Goal: Task Accomplishment & Management: Use online tool/utility

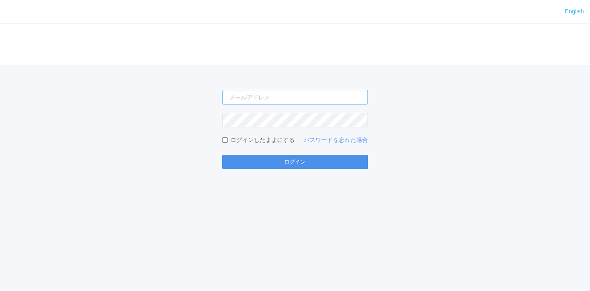
type input "[EMAIL_ADDRESS][DOMAIN_NAME]"
click at [262, 160] on button "ログイン" at bounding box center [295, 162] width 146 height 14
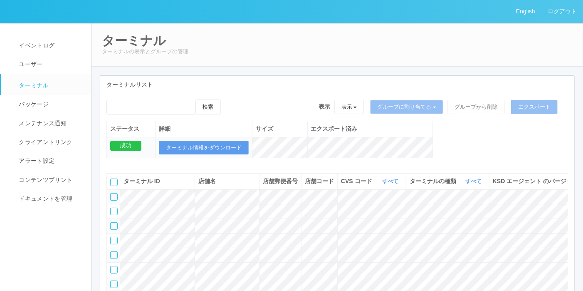
click at [564, 64] on div "ターミナル ターミナルの表示とグループの管理" at bounding box center [337, 45] width 492 height 44
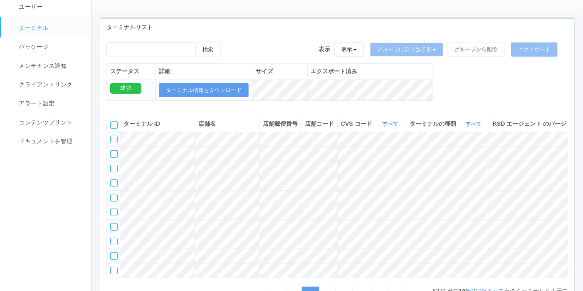
scroll to position [44, 0]
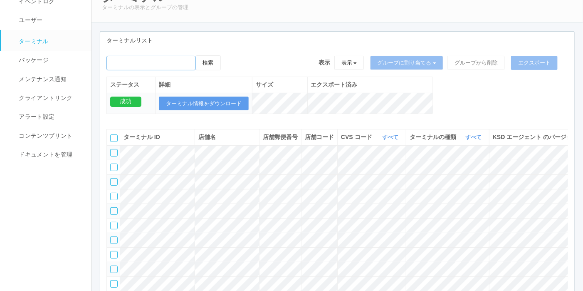
click at [180, 64] on input "emailSearch" at bounding box center [150, 63] width 89 height 15
click at [208, 63] on button "検索" at bounding box center [208, 62] width 25 height 15
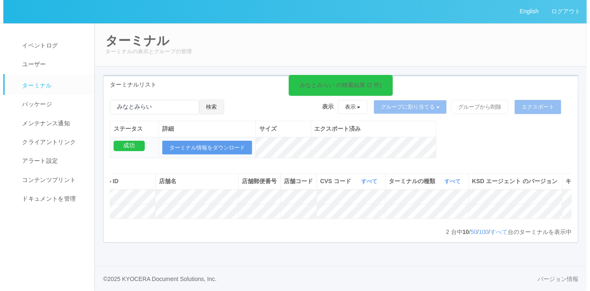
scroll to position [0, 158]
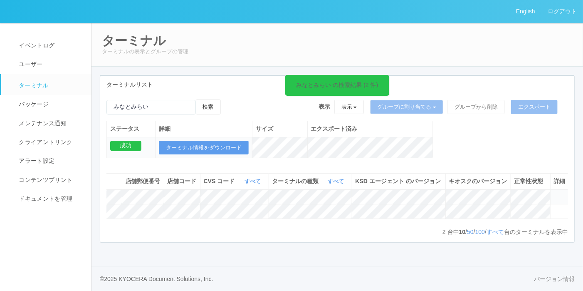
click at [554, 193] on icon at bounding box center [554, 193] width 0 height 0
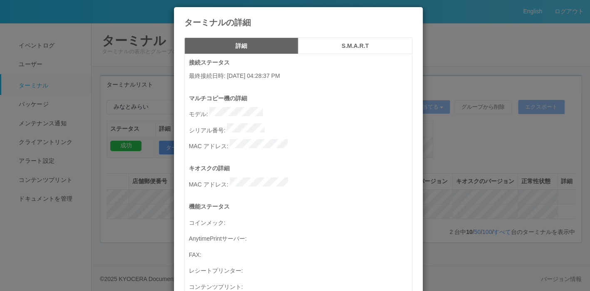
scroll to position [0, 0]
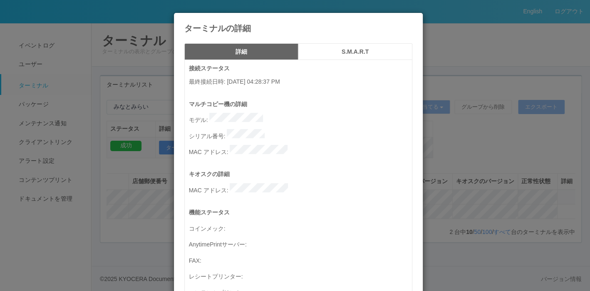
click at [336, 54] on h5 "S.M.A.R.T" at bounding box center [355, 52] width 108 height 6
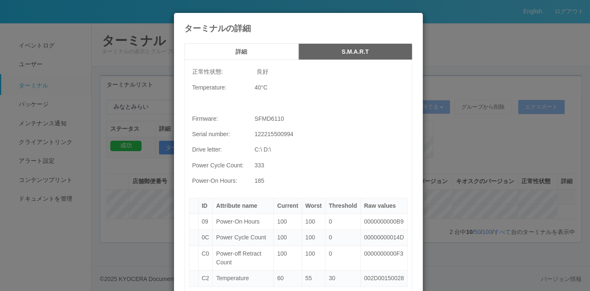
click at [273, 49] on h5 "詳細" at bounding box center [241, 52] width 108 height 6
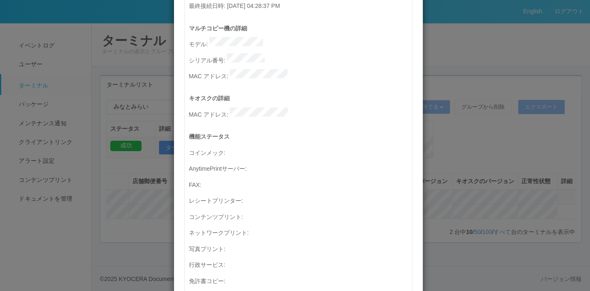
scroll to position [62, 0]
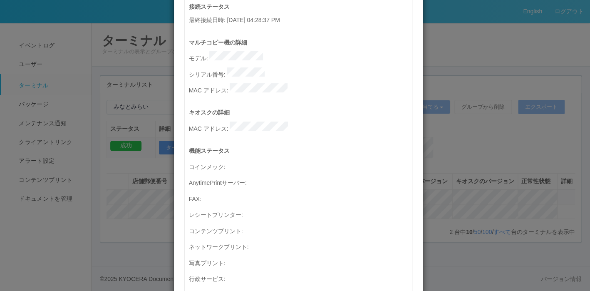
click at [440, 118] on div "ターミナルの詳細 詳細 S.M.A.R.T 接続ステータス 最終接続日時 : [DATE] 04:28:37 PM マルチコピー機の詳細 モデル : シリアル…" at bounding box center [295, 145] width 590 height 291
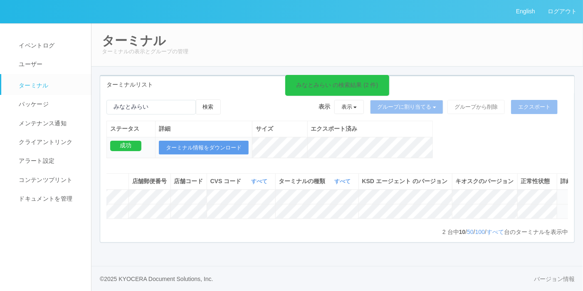
click at [561, 207] on icon at bounding box center [561, 207] width 0 height 0
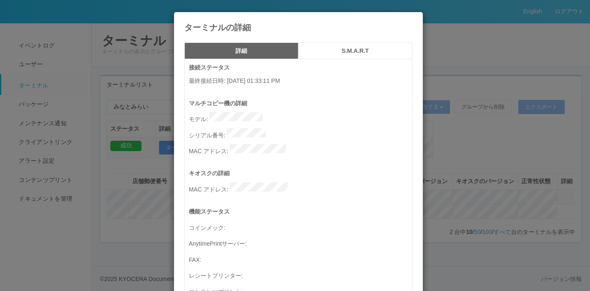
scroll to position [0, 0]
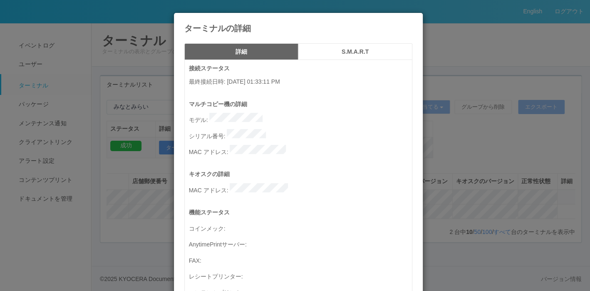
click at [326, 54] on button "S.M.A.R.T" at bounding box center [355, 51] width 114 height 17
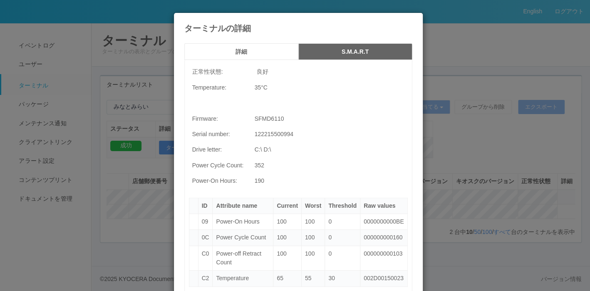
click at [400, 24] on h4 "ターミナルの詳細" at bounding box center [298, 28] width 228 height 9
click at [412, 19] on icon at bounding box center [412, 19] width 0 height 0
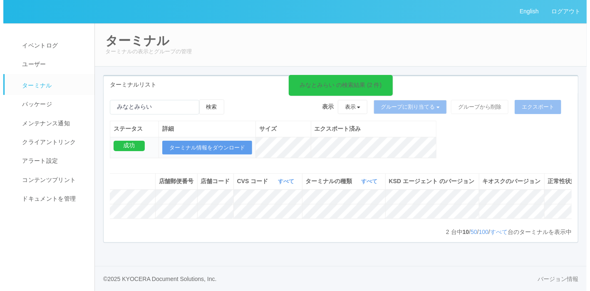
scroll to position [0, 158]
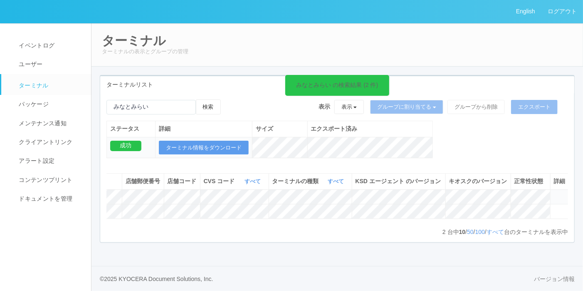
click at [554, 193] on icon at bounding box center [554, 193] width 0 height 0
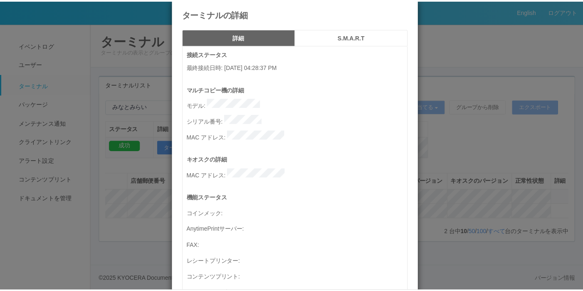
scroll to position [0, 0]
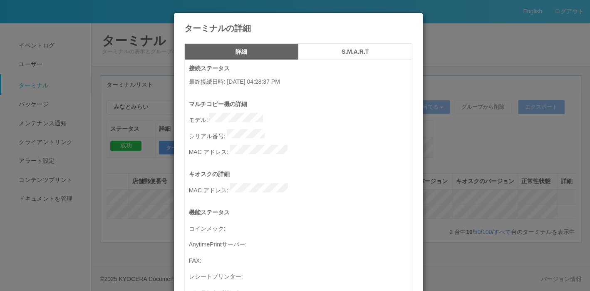
click at [399, 24] on h4 "ターミナルの詳細" at bounding box center [298, 28] width 228 height 9
click at [412, 19] on icon at bounding box center [412, 19] width 0 height 0
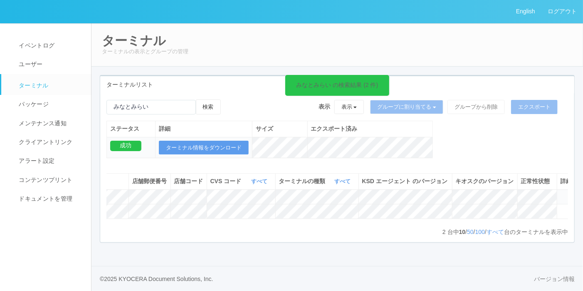
click at [561, 193] on icon at bounding box center [561, 193] width 0 height 0
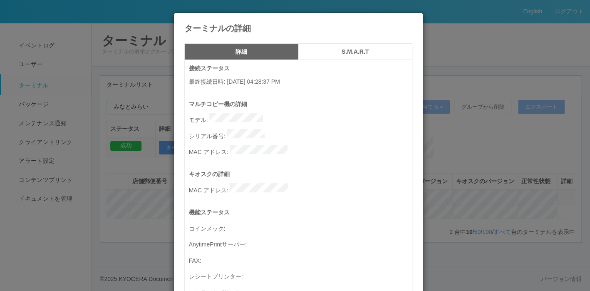
click at [412, 19] on icon at bounding box center [412, 19] width 0 height 0
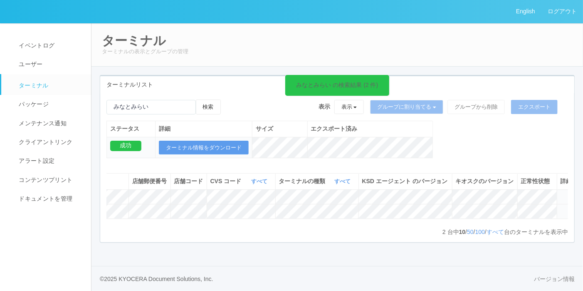
click at [561, 207] on icon at bounding box center [561, 207] width 0 height 0
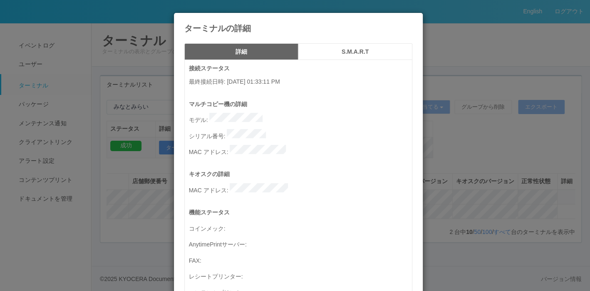
click at [409, 26] on div "ターミナルの詳細" at bounding box center [298, 23] width 249 height 20
click at [412, 19] on icon at bounding box center [412, 19] width 0 height 0
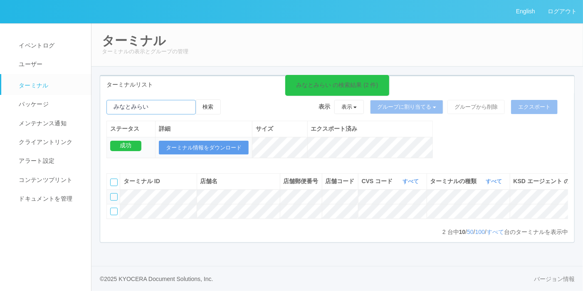
click at [181, 100] on input "emailSearch" at bounding box center [150, 107] width 89 height 15
type input "み"
type input "u"
type input "[PERSON_NAME]"
click at [196, 99] on button "検索" at bounding box center [208, 106] width 25 height 15
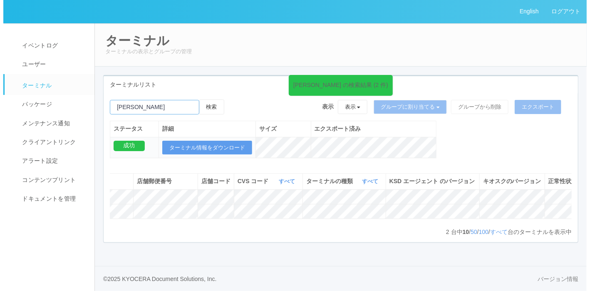
scroll to position [0, 180]
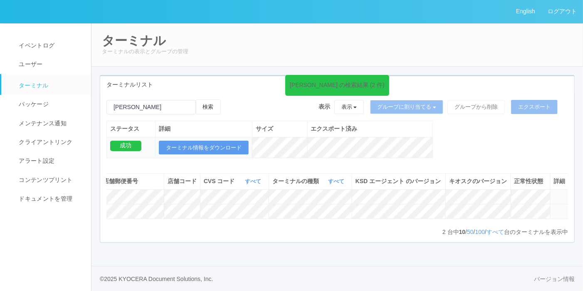
click at [554, 207] on icon at bounding box center [554, 207] width 0 height 0
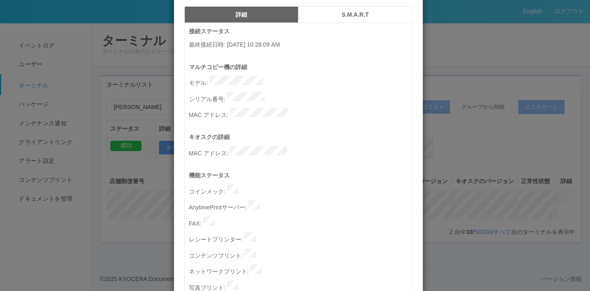
scroll to position [0, 0]
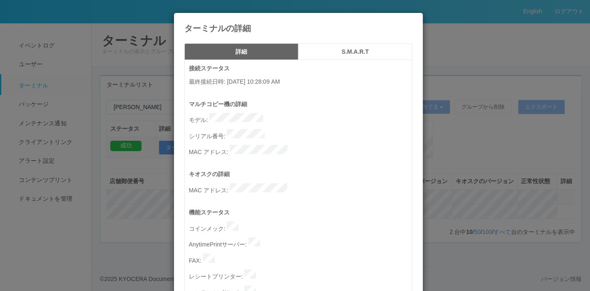
click at [338, 51] on h5 "S.M.A.R.T" at bounding box center [355, 52] width 108 height 6
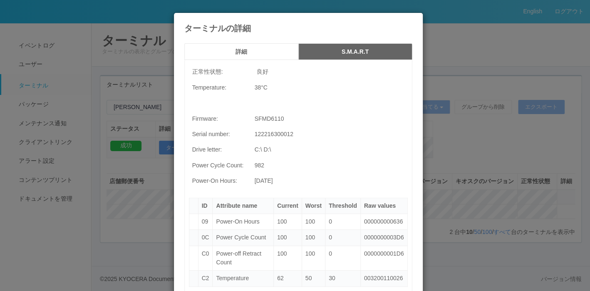
click at [268, 54] on h5 "詳細" at bounding box center [241, 52] width 108 height 6
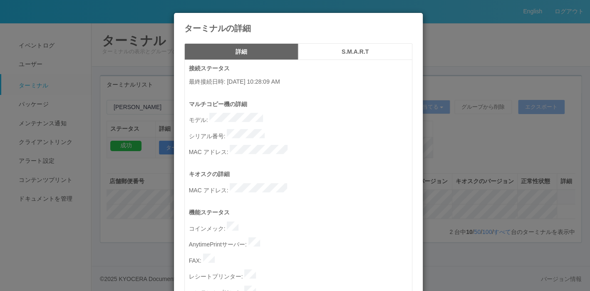
click at [306, 80] on p "最終接続日時 : [DATE] 10:28:09 AM" at bounding box center [300, 81] width 223 height 9
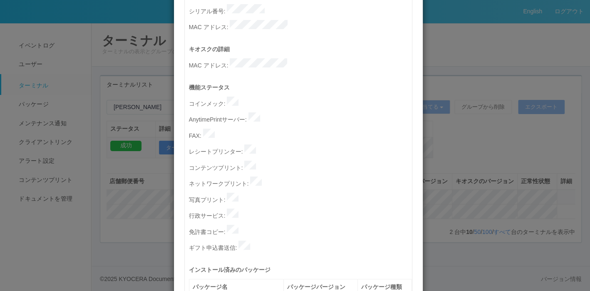
scroll to position [83, 0]
